Goal: Use online tool/utility: Utilize a website feature to perform a specific function

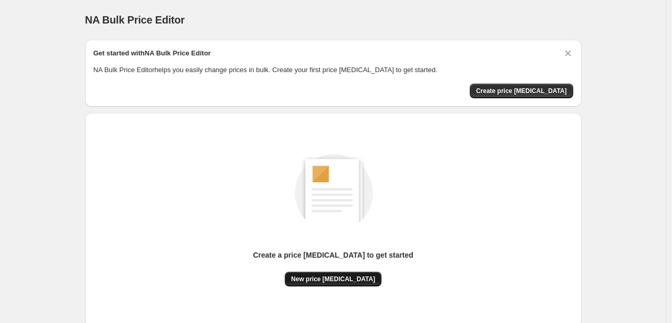
click at [337, 281] on span "New price [MEDICAL_DATA]" at bounding box center [333, 279] width 84 height 8
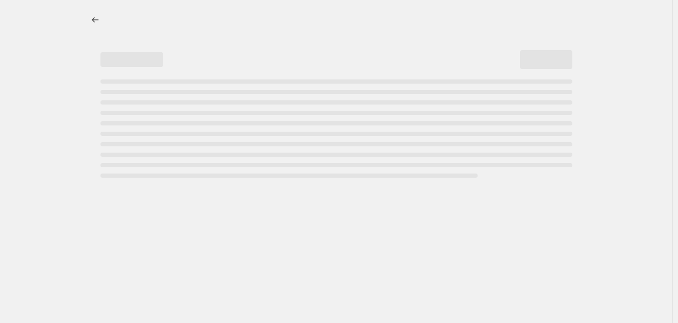
select select "percentage"
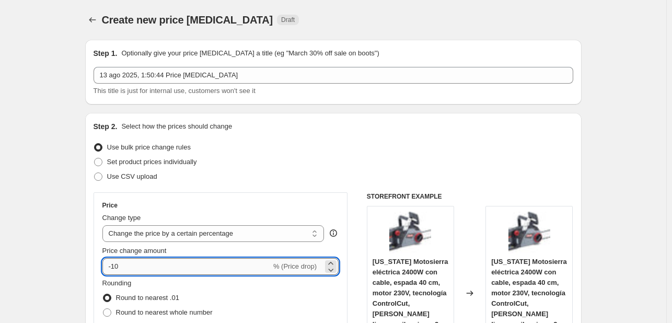
click at [176, 268] on input "-10" at bounding box center [186, 266] width 169 height 17
type input "-1"
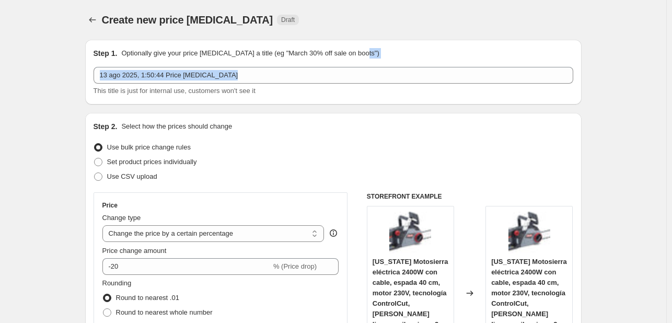
drag, startPoint x: 671, startPoint y: 56, endPoint x: 671, endPoint y: 63, distance: 6.8
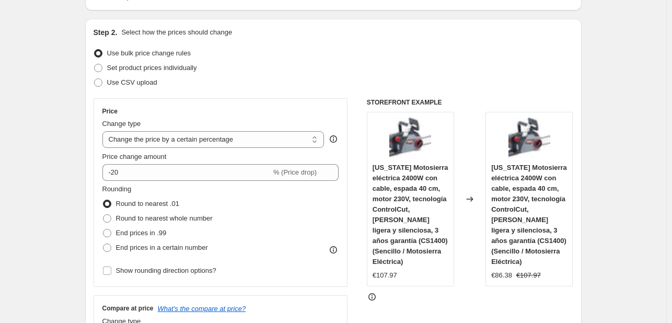
scroll to position [115, 0]
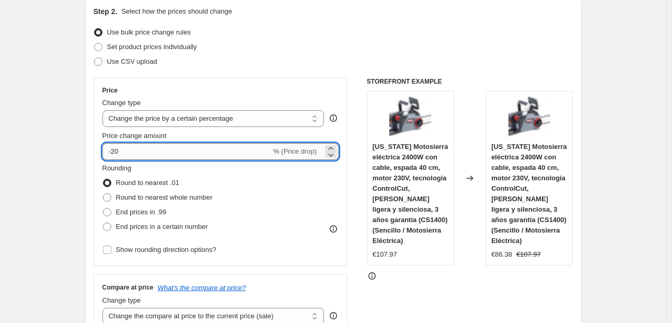
click at [186, 151] on input "-20" at bounding box center [186, 151] width 169 height 17
type input "-2"
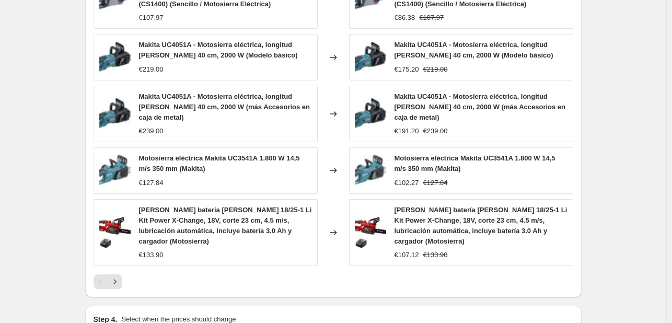
scroll to position [791, 0]
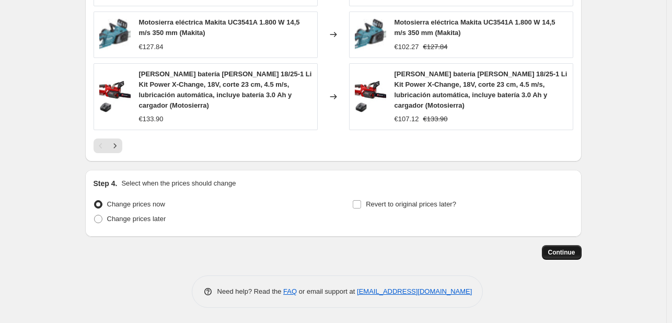
type input "-10"
click at [562, 258] on button "Continue" at bounding box center [562, 252] width 40 height 15
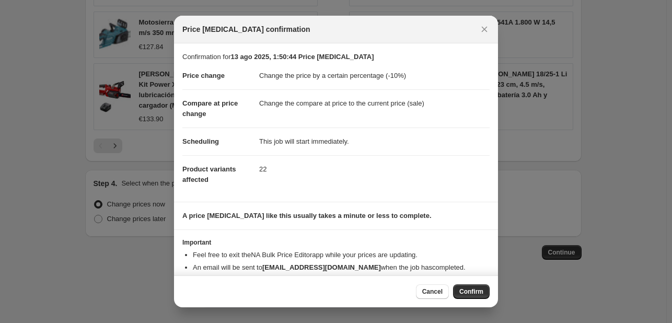
click at [465, 285] on button "Confirm" at bounding box center [471, 291] width 37 height 15
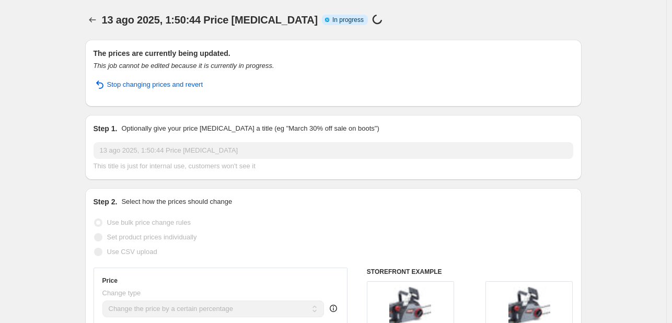
select select "percentage"
